Goal: Task Accomplishment & Management: Complete application form

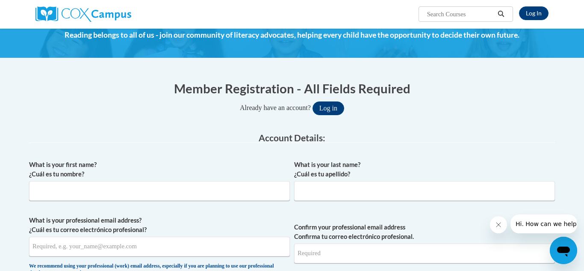
scroll to position [44, 0]
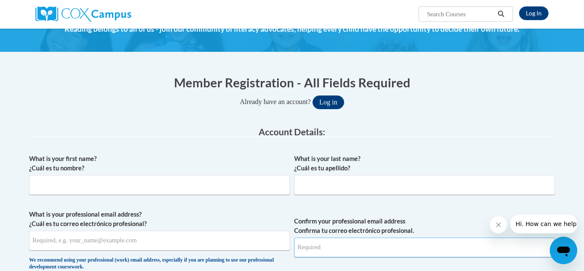
type input "[EMAIL_ADDRESS][DOMAIN_NAME]"
click at [164, 181] on input "What is your first name? ¿Cuál es tu nombre?" at bounding box center [159, 185] width 261 height 20
type input "[PERSON_NAME]"
click at [337, 179] on input "What is your last name? ¿Cuál es tu apellido?" at bounding box center [424, 185] width 261 height 20
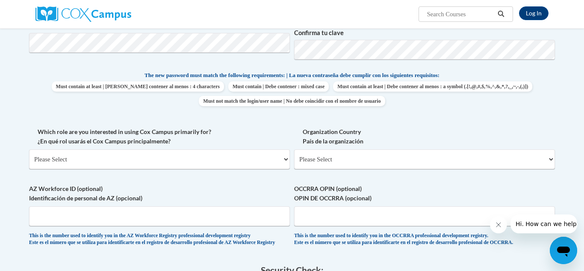
scroll to position [331, 0]
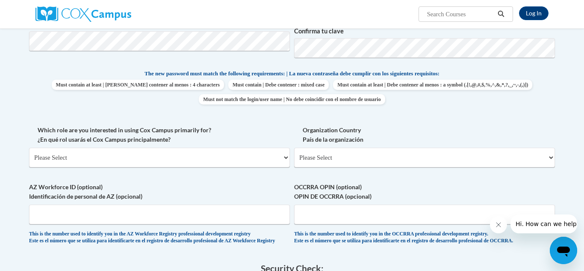
type input "[PERSON_NAME]"
click at [358, 158] on select "Please Select [GEOGRAPHIC_DATA] | [GEOGRAPHIC_DATA] Outside of [GEOGRAPHIC_DATA…" at bounding box center [424, 158] width 261 height 20
select select "ad49bcad-a171-4b2e-b99c-48b446064914"
click at [294, 148] on select "Please Select [GEOGRAPHIC_DATA] | [GEOGRAPHIC_DATA] Outside of [GEOGRAPHIC_DATA…" at bounding box center [424, 158] width 261 height 20
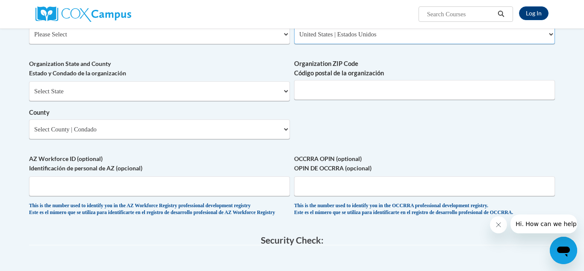
scroll to position [456, 0]
